Goal: Book appointment/travel/reservation

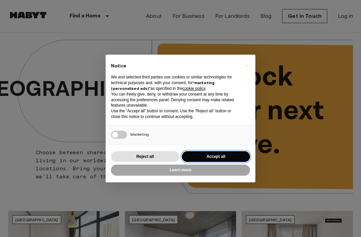
click at [200, 152] on button "Accept all" at bounding box center [216, 156] width 68 height 11
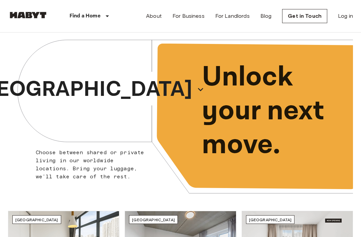
click at [113, 94] on p "[GEOGRAPHIC_DATA]" at bounding box center [83, 89] width 220 height 32
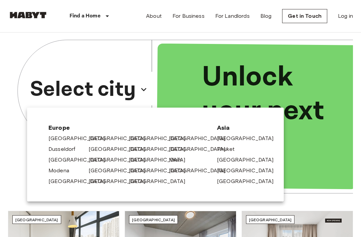
click at [175, 161] on link "Milan" at bounding box center [178, 160] width 19 height 8
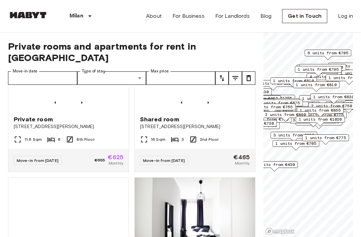
scroll to position [804, 0]
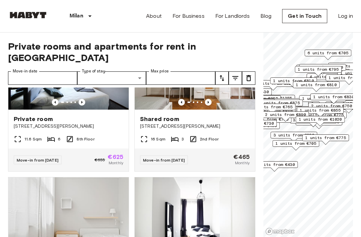
click at [34, 123] on span "[STREET_ADDRESS][PERSON_NAME]" at bounding box center [69, 126] width 110 height 7
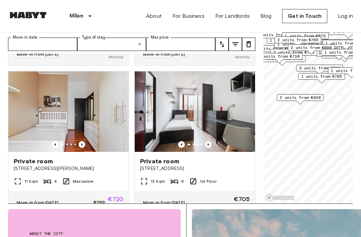
scroll to position [137, 0]
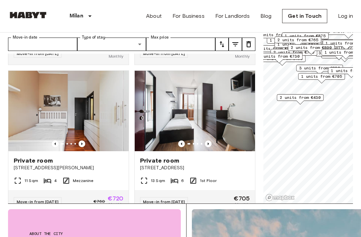
click at [248, 164] on span "Via Dei Gracchi 30" at bounding box center [195, 167] width 110 height 7
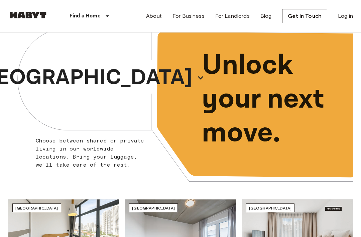
scroll to position [12, 0]
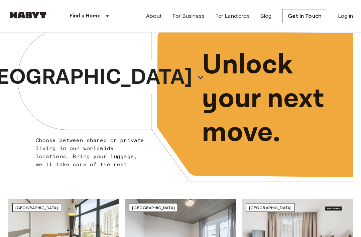
click at [92, 73] on p "[GEOGRAPHIC_DATA]" at bounding box center [83, 77] width 220 height 32
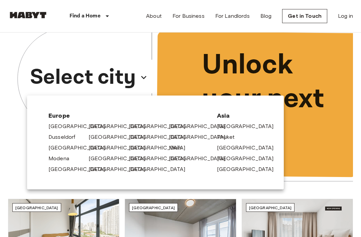
click at [178, 149] on link "Milan" at bounding box center [178, 148] width 19 height 8
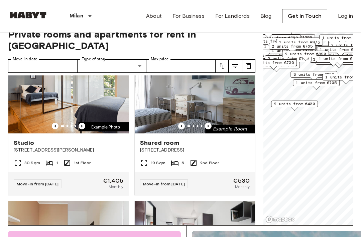
scroll to position [29, 0]
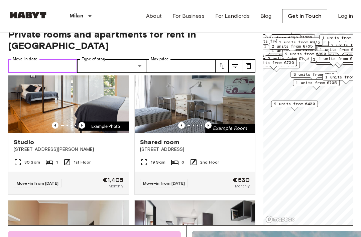
click at [28, 59] on input "Move-in date" at bounding box center [42, 65] width 69 height 13
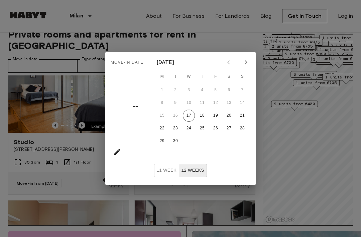
click at [34, 54] on div "Move-in date –– September 2025 M T W T F S S 1 2 3 4 5 6 7 8 9 10 11 12 13 14 1…" at bounding box center [180, 118] width 361 height 237
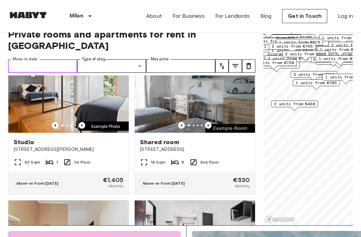
click at [30, 59] on input "Move-in date" at bounding box center [42, 65] width 69 height 13
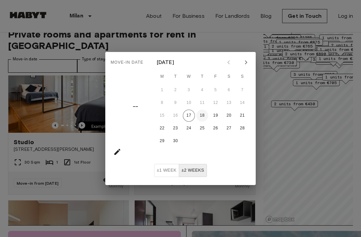
click at [203, 115] on button "18" at bounding box center [202, 115] width 12 height 12
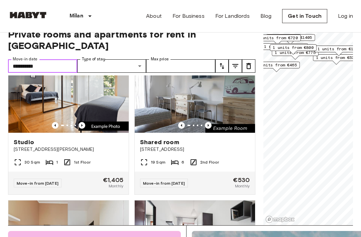
type input "**********"
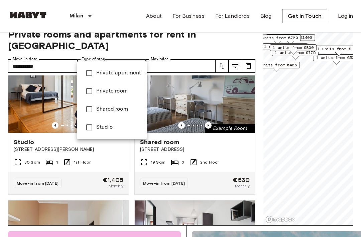
type input "**********"
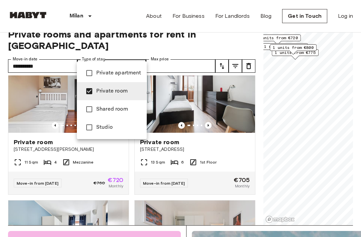
click at [229, 92] on div at bounding box center [180, 118] width 361 height 237
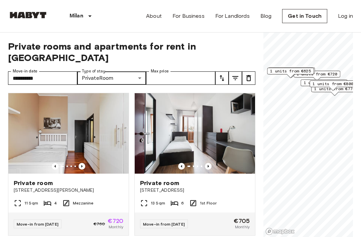
click at [294, 72] on span "1 units from €625" at bounding box center [290, 71] width 41 height 6
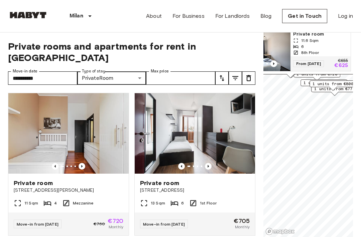
click at [317, 41] on span "11.6 Sqm" at bounding box center [310, 40] width 17 height 6
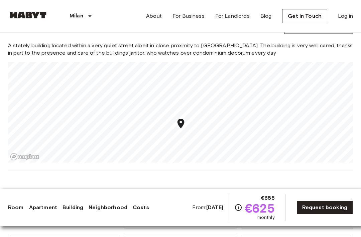
scroll to position [785, 0]
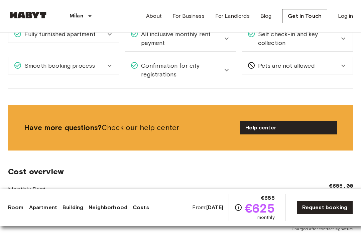
click at [330, 214] on link "Request booking" at bounding box center [325, 207] width 57 height 14
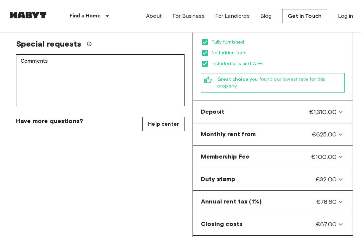
scroll to position [218, 0]
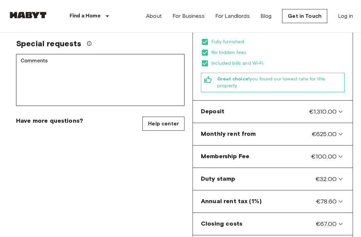
click at [331, 107] on span "€1,310.00" at bounding box center [323, 111] width 27 height 9
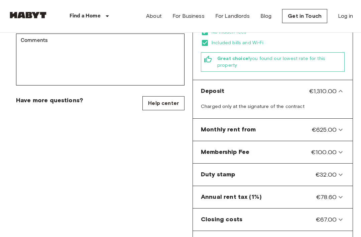
click at [334, 126] on span "€625.00" at bounding box center [324, 130] width 25 height 9
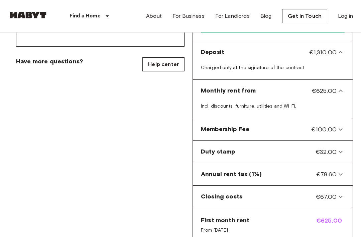
scroll to position [281, 0]
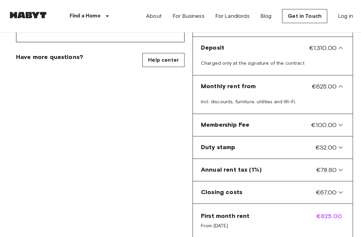
click at [333, 120] on span "€100.00" at bounding box center [324, 124] width 25 height 9
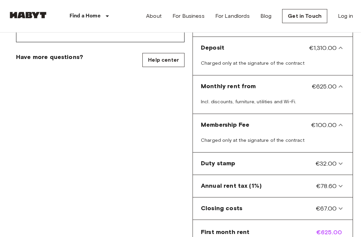
click at [325, 159] on span "€32.00" at bounding box center [326, 163] width 21 height 9
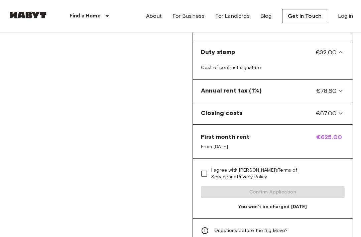
click at [343, 87] on icon at bounding box center [341, 91] width 8 height 8
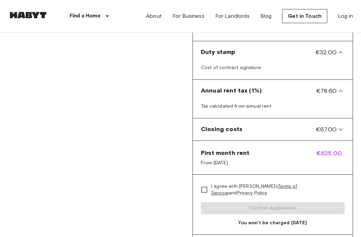
click at [334, 125] on span "€67.00" at bounding box center [326, 129] width 21 height 9
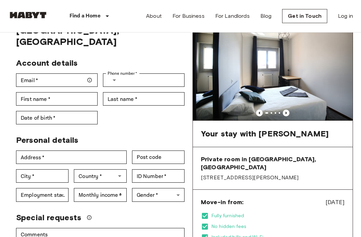
scroll to position [0, 0]
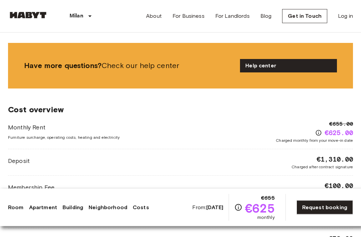
scroll to position [836, 0]
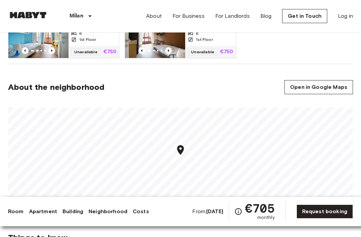
scroll to position [552, 0]
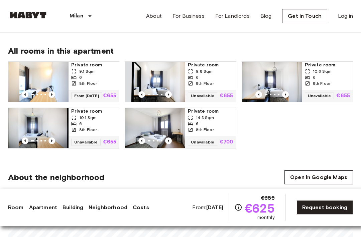
scroll to position [463, 0]
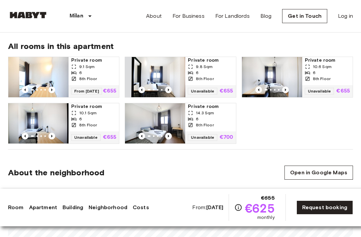
click at [73, 85] on div "From [DATE] €655" at bounding box center [94, 91] width 51 height 12
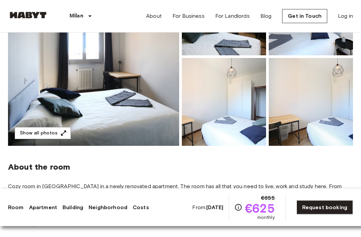
scroll to position [113, 0]
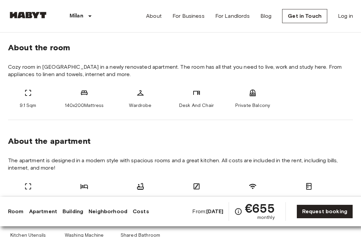
scroll to position [203, 0]
